Goal: Entertainment & Leisure: Consume media (video, audio)

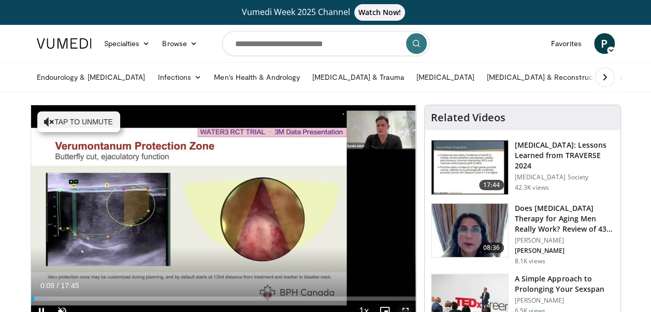
click at [407, 309] on span "Video Player" at bounding box center [405, 310] width 21 height 21
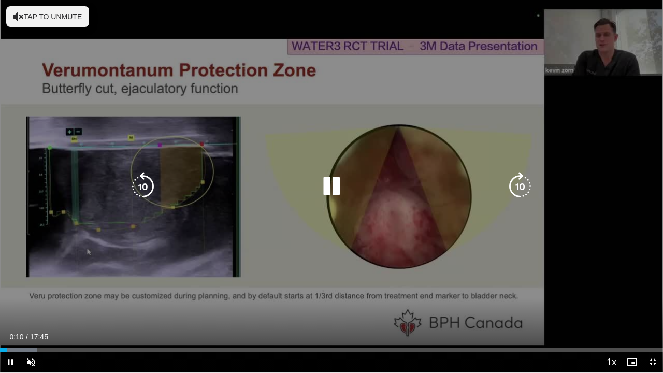
click at [442, 275] on div "10 seconds Tap to unmute" at bounding box center [331, 186] width 663 height 372
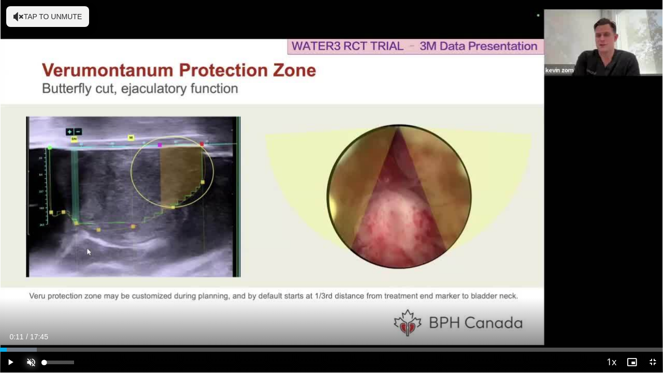
click at [29, 311] on span "Video Player" at bounding box center [31, 362] width 21 height 21
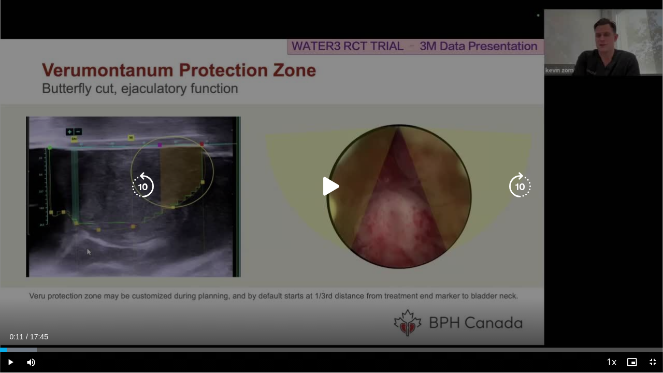
click at [332, 186] on icon "Video Player" at bounding box center [331, 186] width 29 height 29
